Goal: Find specific page/section: Find specific page/section

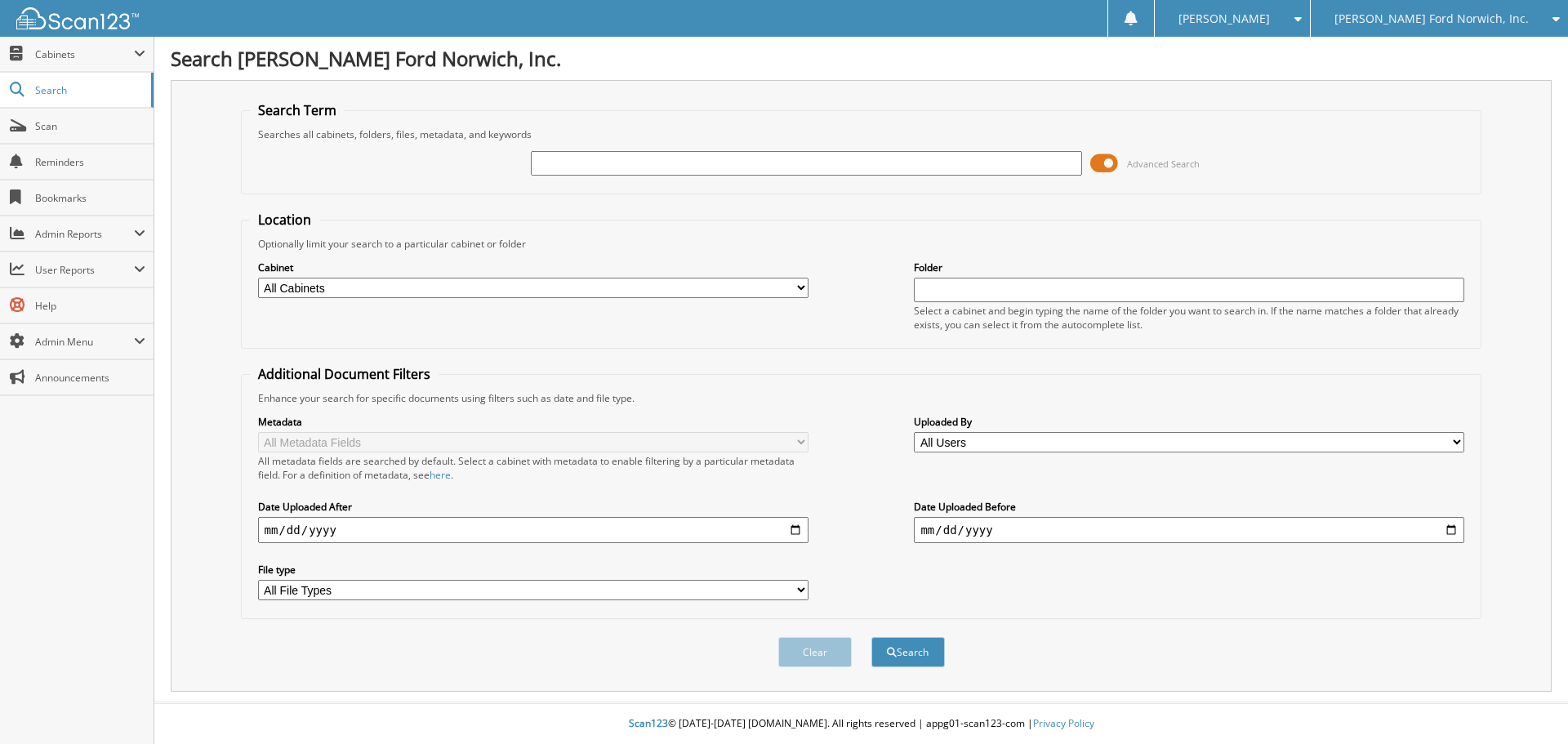
click at [651, 160] on input "text" at bounding box center [806, 163] width 550 height 24
type input "U2361L1"
click at [871, 637] on button "Search" at bounding box center [908, 652] width 73 height 31
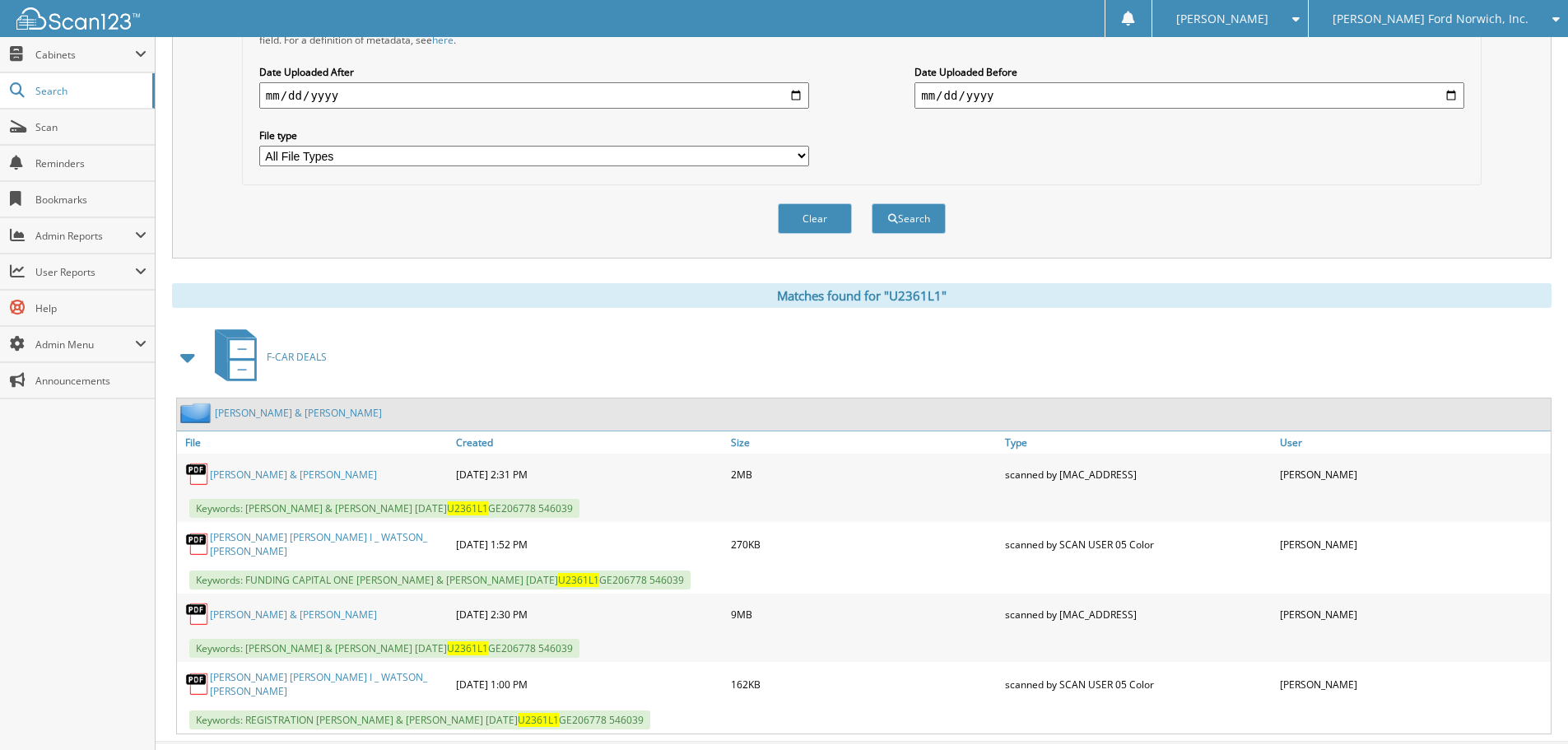
scroll to position [467, 0]
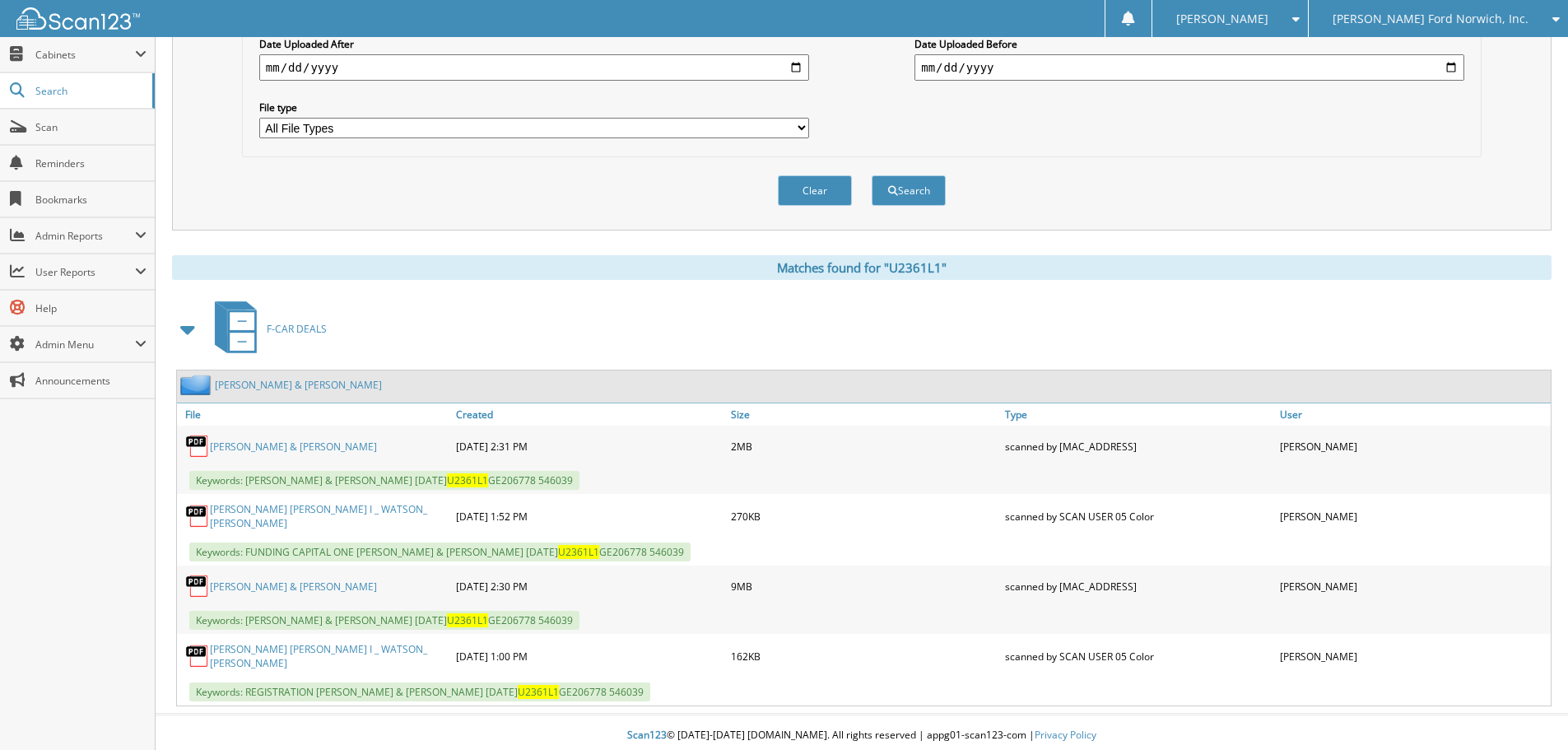
click at [319, 582] on link "[PERSON_NAME] & [PERSON_NAME]" at bounding box center [294, 586] width 167 height 14
